Goal: Obtain resource: Obtain resource

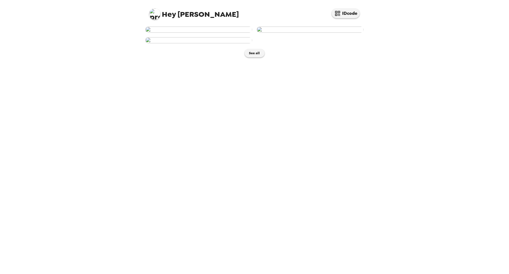
click at [312, 43] on div at bounding box center [252, 32] width 223 height 21
click at [329, 33] on img at bounding box center [310, 30] width 107 height 6
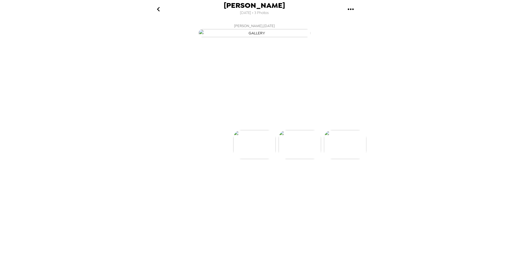
scroll to position [0, 45]
click at [244, 123] on p "Backdrops" at bounding box center [247, 120] width 25 height 7
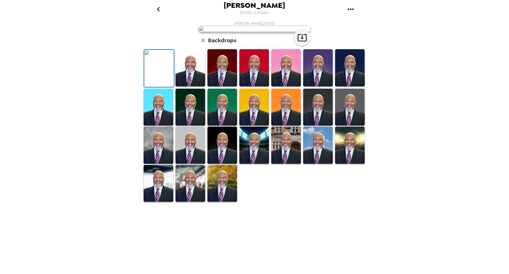
scroll to position [62, 0]
click at [167, 87] on img at bounding box center [159, 68] width 30 height 37
click at [184, 87] on img at bounding box center [191, 67] width 30 height 37
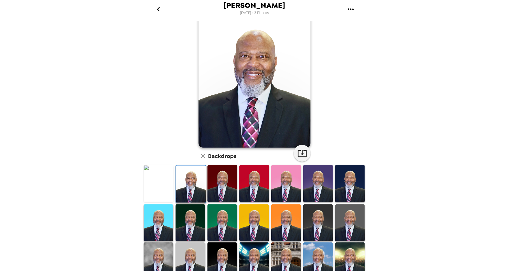
scroll to position [28, 0]
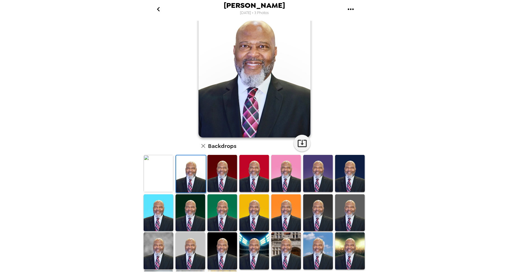
click at [221, 167] on img at bounding box center [223, 173] width 30 height 37
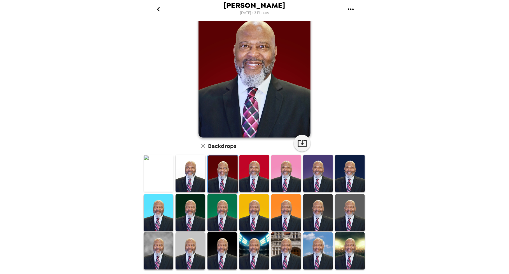
click at [260, 172] on img at bounding box center [254, 173] width 30 height 37
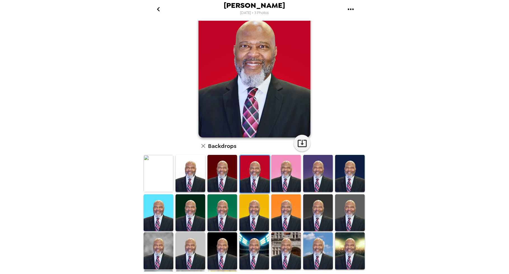
click at [158, 174] on img at bounding box center [159, 173] width 30 height 37
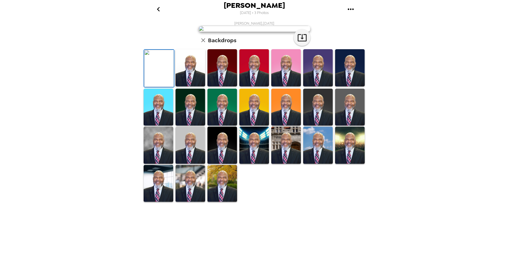
click at [163, 87] on img at bounding box center [159, 68] width 30 height 37
click at [159, 87] on img at bounding box center [159, 68] width 30 height 37
click at [165, 87] on img at bounding box center [159, 68] width 30 height 37
click at [164, 87] on img at bounding box center [159, 68] width 30 height 37
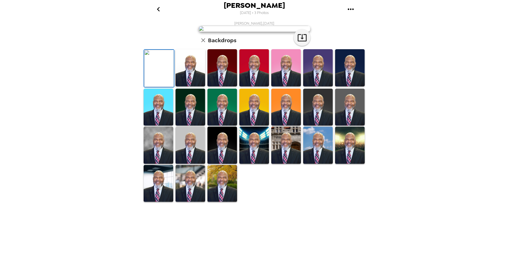
click at [261, 203] on div at bounding box center [256, 126] width 226 height 154
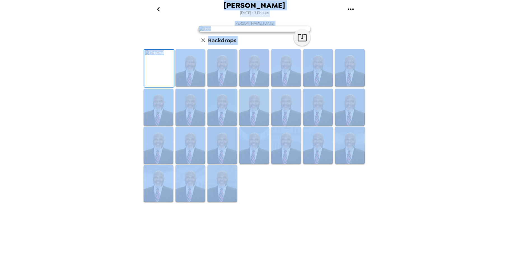
click at [115, 86] on div "Jerome Davis 9/23/2025 • 3 Photos Jerome Davis , 09-15-2025 Backdrops" at bounding box center [254, 137] width 509 height 274
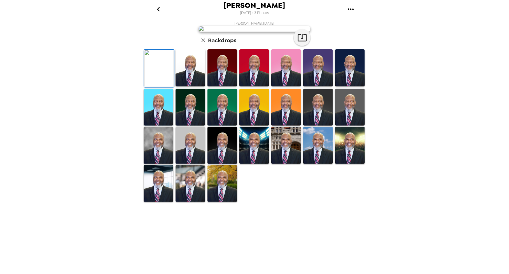
click at [165, 87] on img at bounding box center [159, 68] width 30 height 37
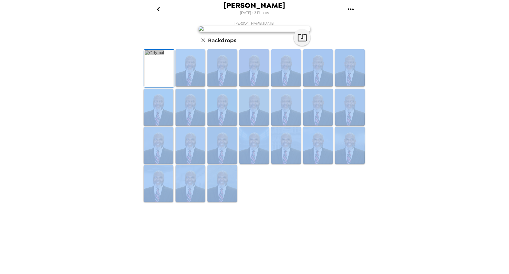
click at [117, 133] on div "Jerome Davis 9/23/2025 • 3 Photos Jerome Davis , 09-15-2025 Backdrops" at bounding box center [254, 137] width 509 height 274
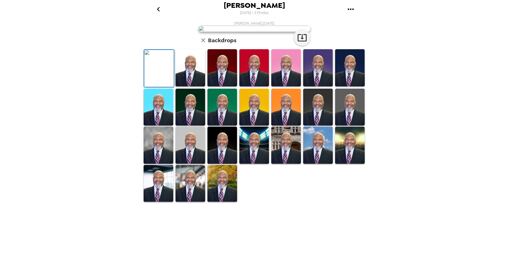
click at [220, 87] on img at bounding box center [223, 67] width 30 height 37
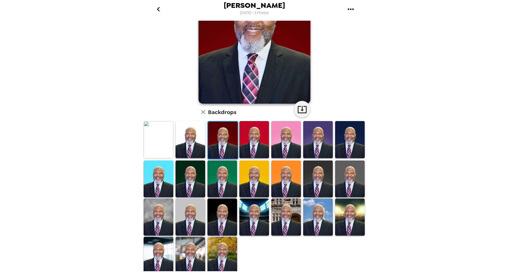
scroll to position [62, 0]
click at [220, 134] on img at bounding box center [223, 140] width 30 height 37
click at [304, 111] on icon "button" at bounding box center [302, 109] width 9 height 7
click at [349, 8] on icon "gallery menu" at bounding box center [350, 9] width 9 height 9
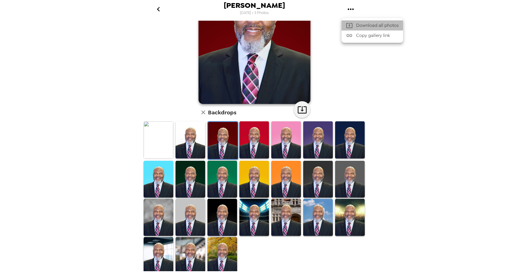
click at [358, 27] on span "Download all photos" at bounding box center [377, 25] width 43 height 7
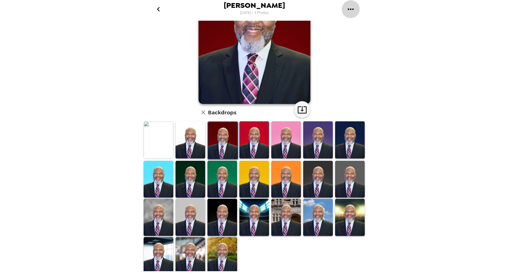
click at [353, 9] on icon "gallery menu" at bounding box center [351, 8] width 6 height 1
click at [369, 36] on span "Copy gallery link" at bounding box center [377, 35] width 43 height 7
drag, startPoint x: 157, startPoint y: 136, endPoint x: 91, endPoint y: 136, distance: 65.8
click at [91, 136] on div "Jerome Davis 9/23/2025 • 3 Photos Jerome Davis , 09-15-2025 Backdrops" at bounding box center [254, 137] width 509 height 274
click at [224, 245] on img at bounding box center [223, 255] width 30 height 37
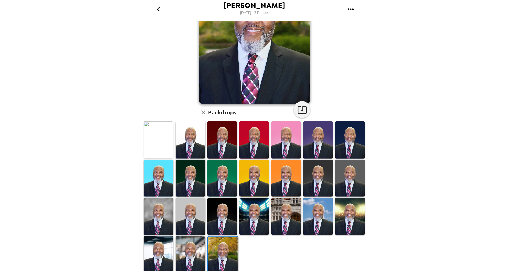
click at [219, 139] on img at bounding box center [223, 140] width 30 height 37
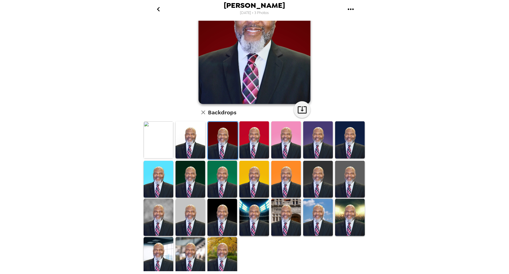
click at [259, 177] on img at bounding box center [254, 179] width 30 height 37
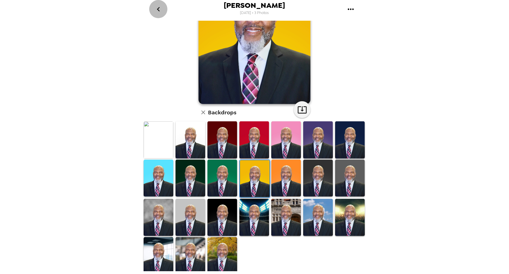
click at [159, 10] on icon "go back" at bounding box center [158, 9] width 3 height 4
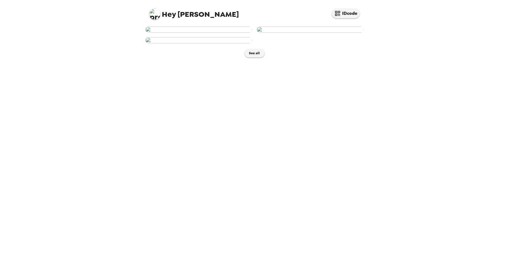
scroll to position [28, 0]
click at [281, 33] on img at bounding box center [310, 30] width 107 height 6
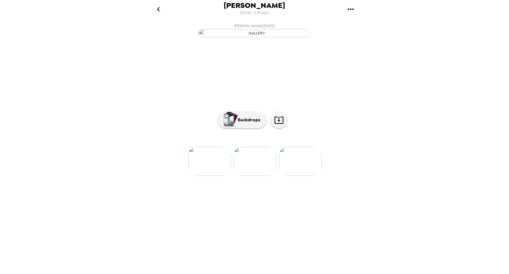
scroll to position [0, 91]
click at [242, 123] on p "Backdrops" at bounding box center [247, 120] width 25 height 7
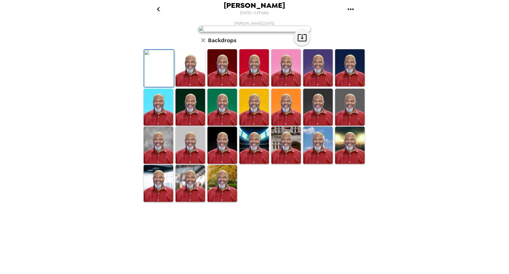
scroll to position [62, 0]
